Goal: Communication & Community: Participate in discussion

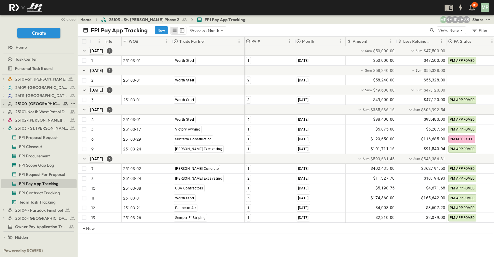
click at [4, 103] on icon "button" at bounding box center [3, 104] width 1 height 2
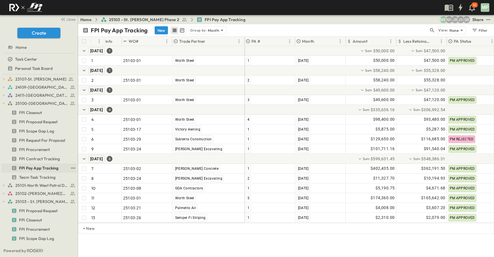
click at [42, 167] on span "FPI Pay App Tracking" at bounding box center [38, 168] width 39 height 6
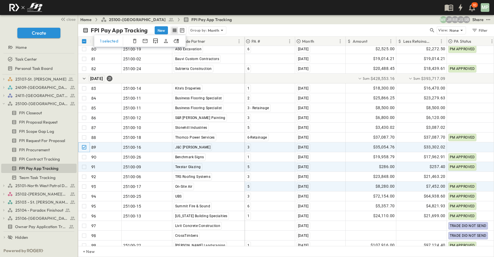
scroll to position [838, 0]
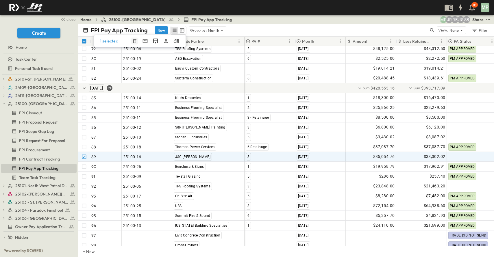
click at [132, 40] on icon "button" at bounding box center [135, 41] width 6 height 6
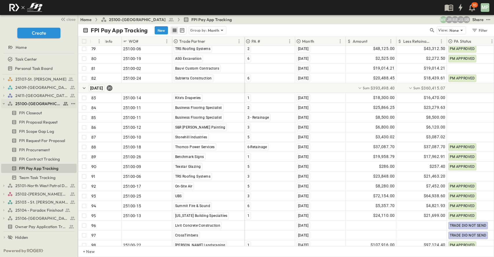
click at [3, 105] on icon "button" at bounding box center [4, 104] width 4 height 4
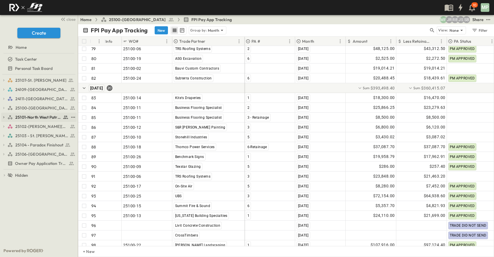
click at [4, 118] on icon "button" at bounding box center [3, 118] width 1 height 2
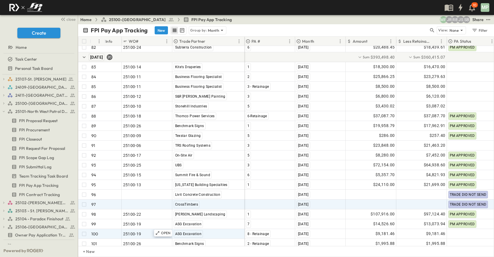
scroll to position [886, 0]
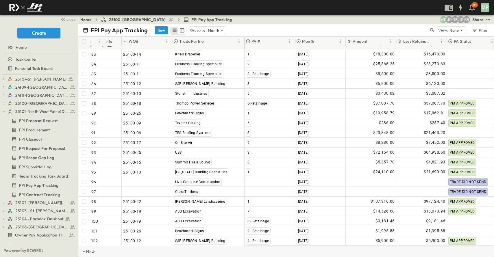
click at [86, 252] on p "+ New" at bounding box center [84, 252] width 3 height 6
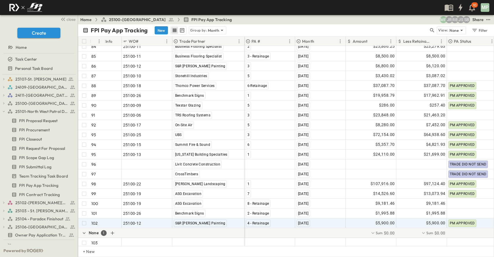
scroll to position [906, 0]
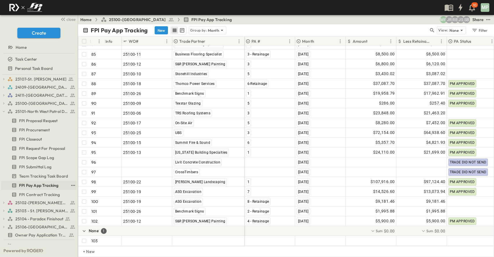
click at [29, 183] on span "FPI Pay App Tracking" at bounding box center [38, 186] width 39 height 6
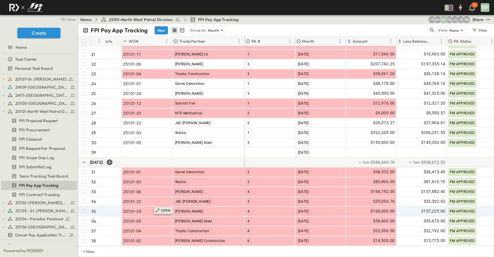
scroll to position [257, 0]
click at [23, 102] on span "25100-[GEOGRAPHIC_DATA]" at bounding box center [38, 104] width 46 height 6
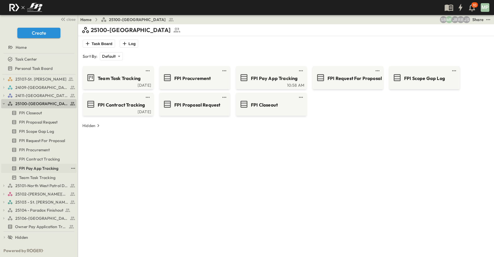
click at [45, 167] on span "FPI Pay App Tracking" at bounding box center [38, 169] width 39 height 6
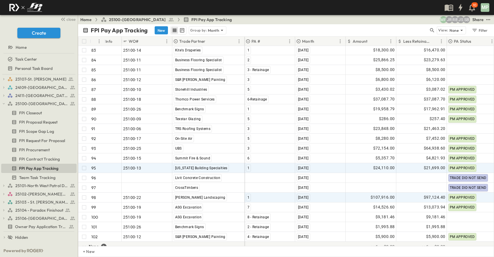
scroll to position [906, 0]
